Goal: Task Accomplishment & Management: Use online tool/utility

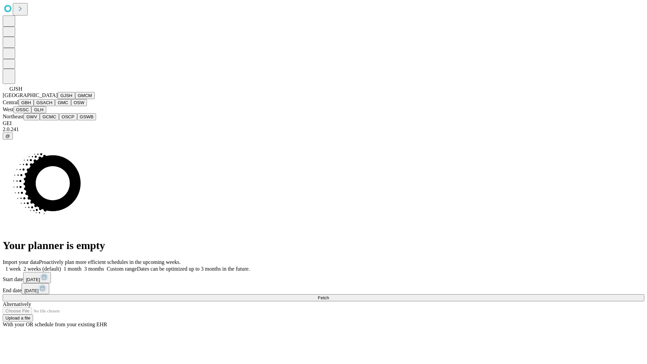
click at [58, 99] on button "GJSH" at bounding box center [67, 95] width 18 height 7
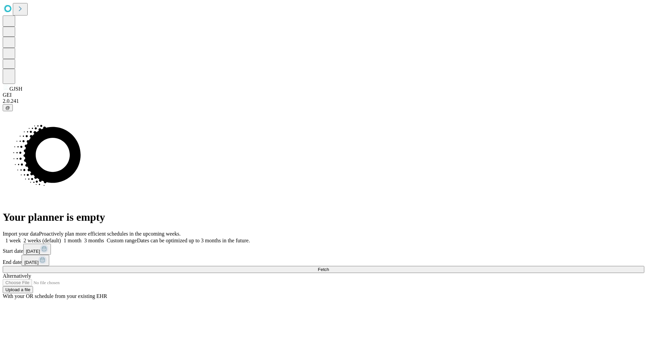
click at [81, 237] on label "1 month" at bounding box center [71, 240] width 21 height 6
click at [329, 267] on span "Fetch" at bounding box center [323, 269] width 11 height 5
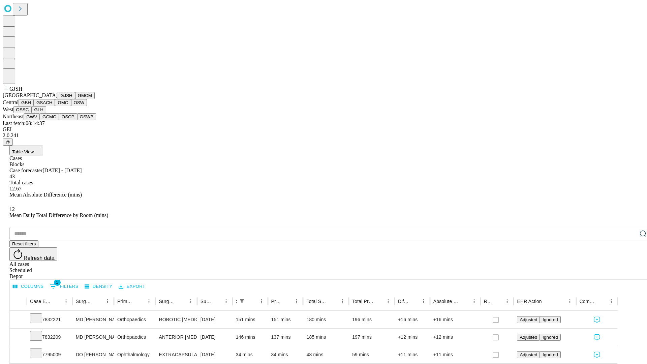
click at [75, 99] on button "GMCM" at bounding box center [85, 95] width 20 height 7
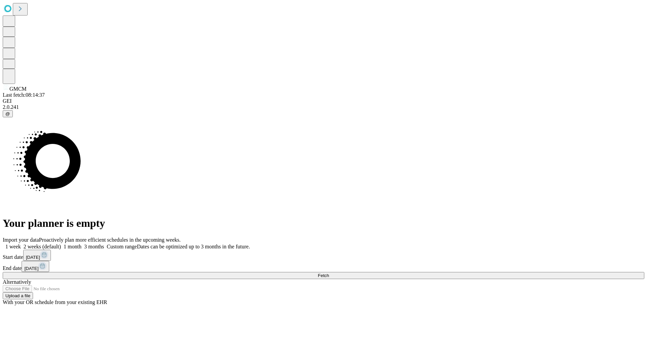
click at [81, 243] on label "1 month" at bounding box center [71, 246] width 21 height 6
click at [329, 273] on span "Fetch" at bounding box center [323, 275] width 11 height 5
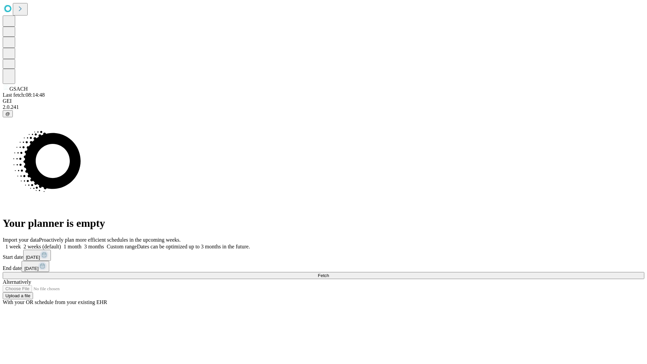
click at [81, 243] on label "1 month" at bounding box center [71, 246] width 21 height 6
click at [329, 273] on span "Fetch" at bounding box center [323, 275] width 11 height 5
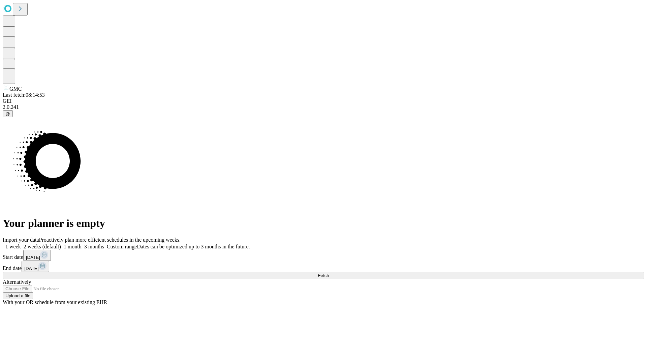
click at [81, 243] on label "1 month" at bounding box center [71, 246] width 21 height 6
click at [329, 273] on span "Fetch" at bounding box center [323, 275] width 11 height 5
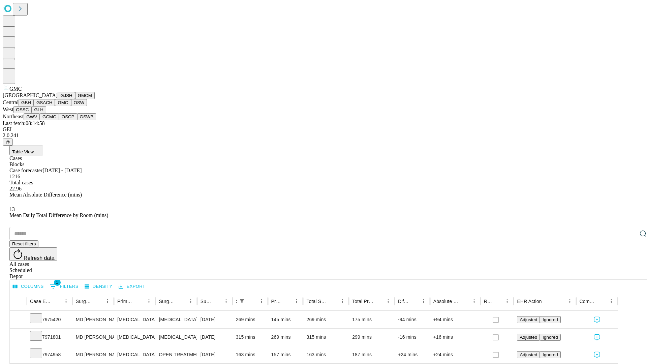
click at [71, 106] on button "OSW" at bounding box center [79, 102] width 16 height 7
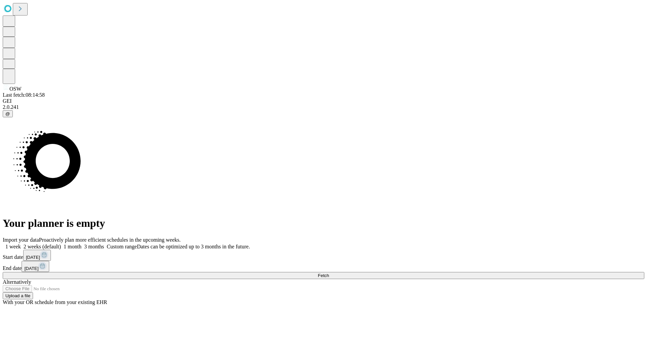
click at [329, 273] on span "Fetch" at bounding box center [323, 275] width 11 height 5
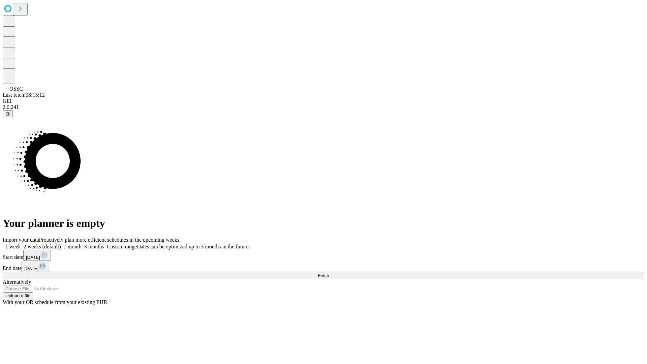
click at [81, 243] on label "1 month" at bounding box center [71, 246] width 21 height 6
click at [329, 273] on span "Fetch" at bounding box center [323, 275] width 11 height 5
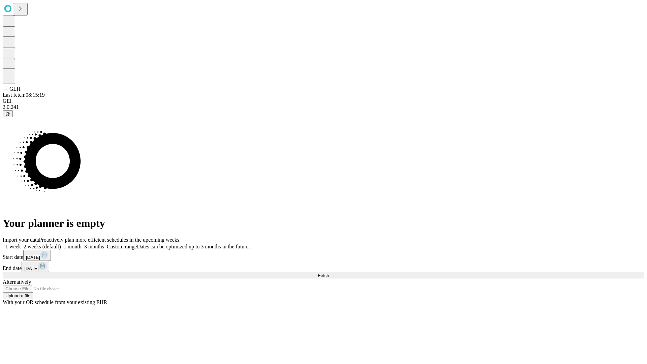
click at [81, 243] on label "1 month" at bounding box center [71, 246] width 21 height 6
click at [329, 273] on span "Fetch" at bounding box center [323, 275] width 11 height 5
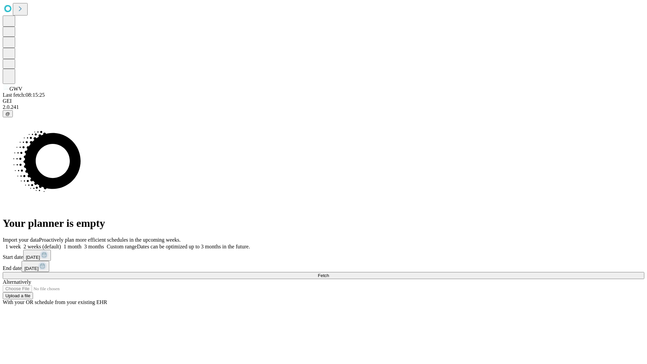
click at [81, 243] on label "1 month" at bounding box center [71, 246] width 21 height 6
click at [329, 273] on span "Fetch" at bounding box center [323, 275] width 11 height 5
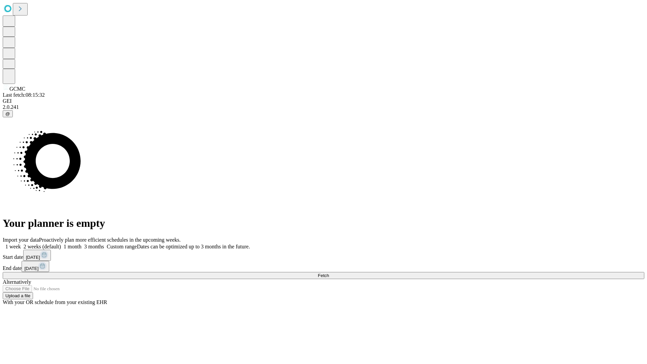
click at [81, 243] on label "1 month" at bounding box center [71, 246] width 21 height 6
click at [329, 273] on span "Fetch" at bounding box center [323, 275] width 11 height 5
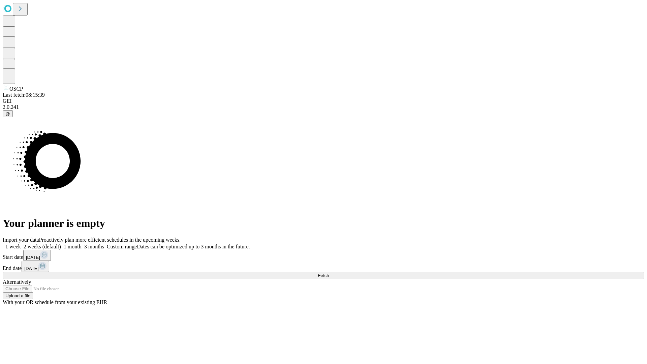
click at [81, 243] on label "1 month" at bounding box center [71, 246] width 21 height 6
click at [329, 273] on span "Fetch" at bounding box center [323, 275] width 11 height 5
